Goal: Information Seeking & Learning: Learn about a topic

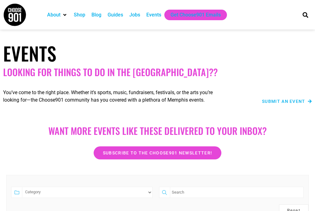
click at [154, 15] on div "Events" at bounding box center [154, 14] width 15 height 7
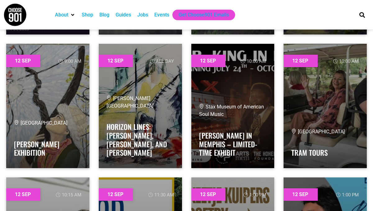
scroll to position [603, 0]
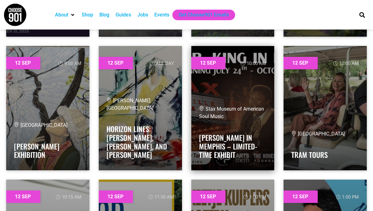
click at [216, 94] on link at bounding box center [232, 108] width 83 height 124
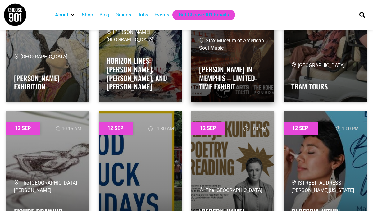
scroll to position [683, 0]
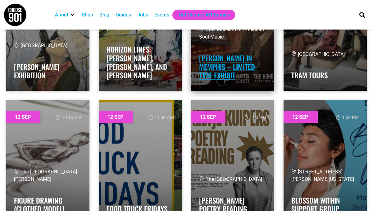
click at [238, 65] on link "B.B. King in Memphis – Limited-Time Exhibit" at bounding box center [228, 67] width 58 height 28
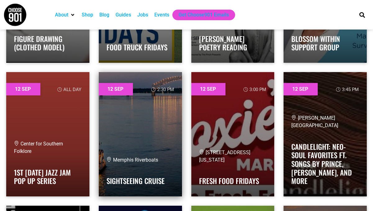
scroll to position [845, 0]
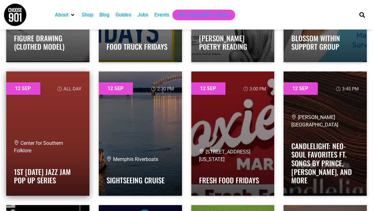
click at [76, 162] on div "Center for Southern Folklore 1st Sunday Jazz Jam Pop Up Series" at bounding box center [48, 163] width 68 height 48
click at [46, 151] on div "Center for Southern Folklore" at bounding box center [48, 146] width 68 height 15
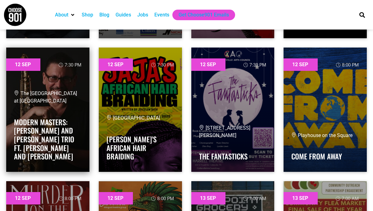
scroll to position [1537, 0]
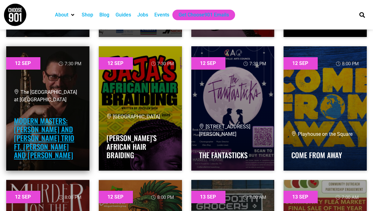
click at [58, 129] on link "Modern Masters: Jerry Weldon and Ted Ludwig Trio ft. Pat Bianchi and Stephen Pr…" at bounding box center [44, 137] width 60 height 45
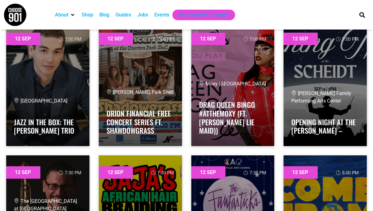
scroll to position [1408, 0]
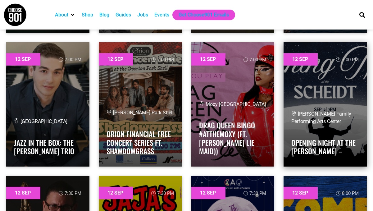
click at [308, 123] on span "Scheidt Family Performing Arts Center" at bounding box center [321, 117] width 60 height 13
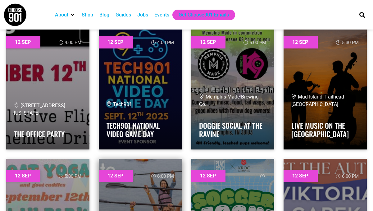
scroll to position [1020, 0]
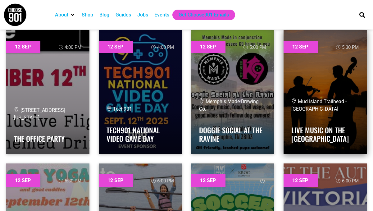
click at [302, 96] on link at bounding box center [324, 92] width 83 height 124
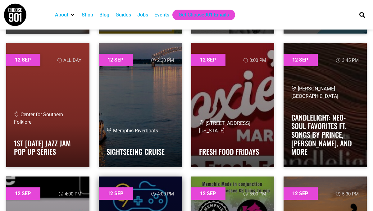
scroll to position [865, 0]
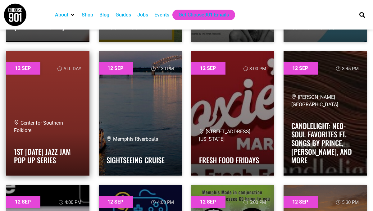
click at [76, 114] on link at bounding box center [47, 113] width 83 height 124
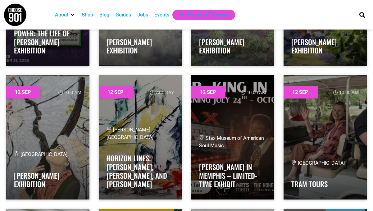
scroll to position [575, 0]
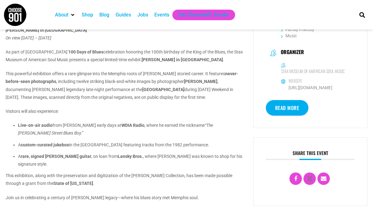
scroll to position [167, 0]
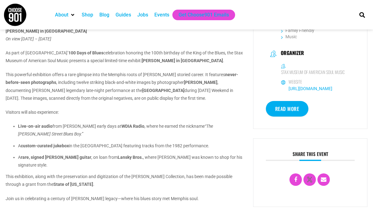
click at [299, 91] on link "https://staxmuseum.com/" at bounding box center [310, 88] width 44 height 5
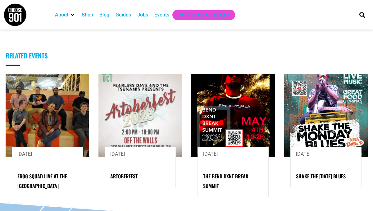
scroll to position [398, 0]
